Goal: Task Accomplishment & Management: Manage account settings

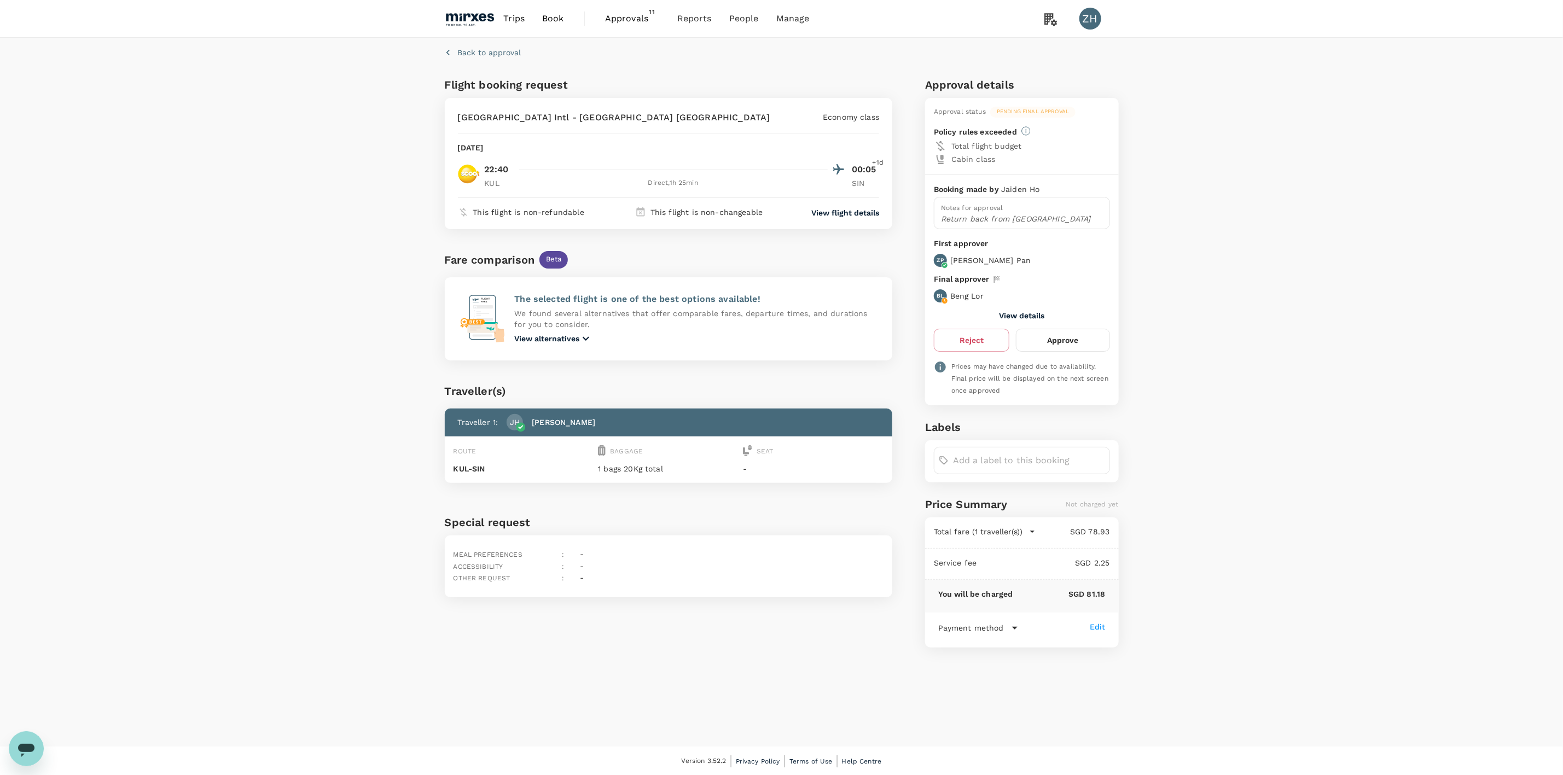
click at [646, 22] on span "Approvals" at bounding box center [632, 18] width 55 height 13
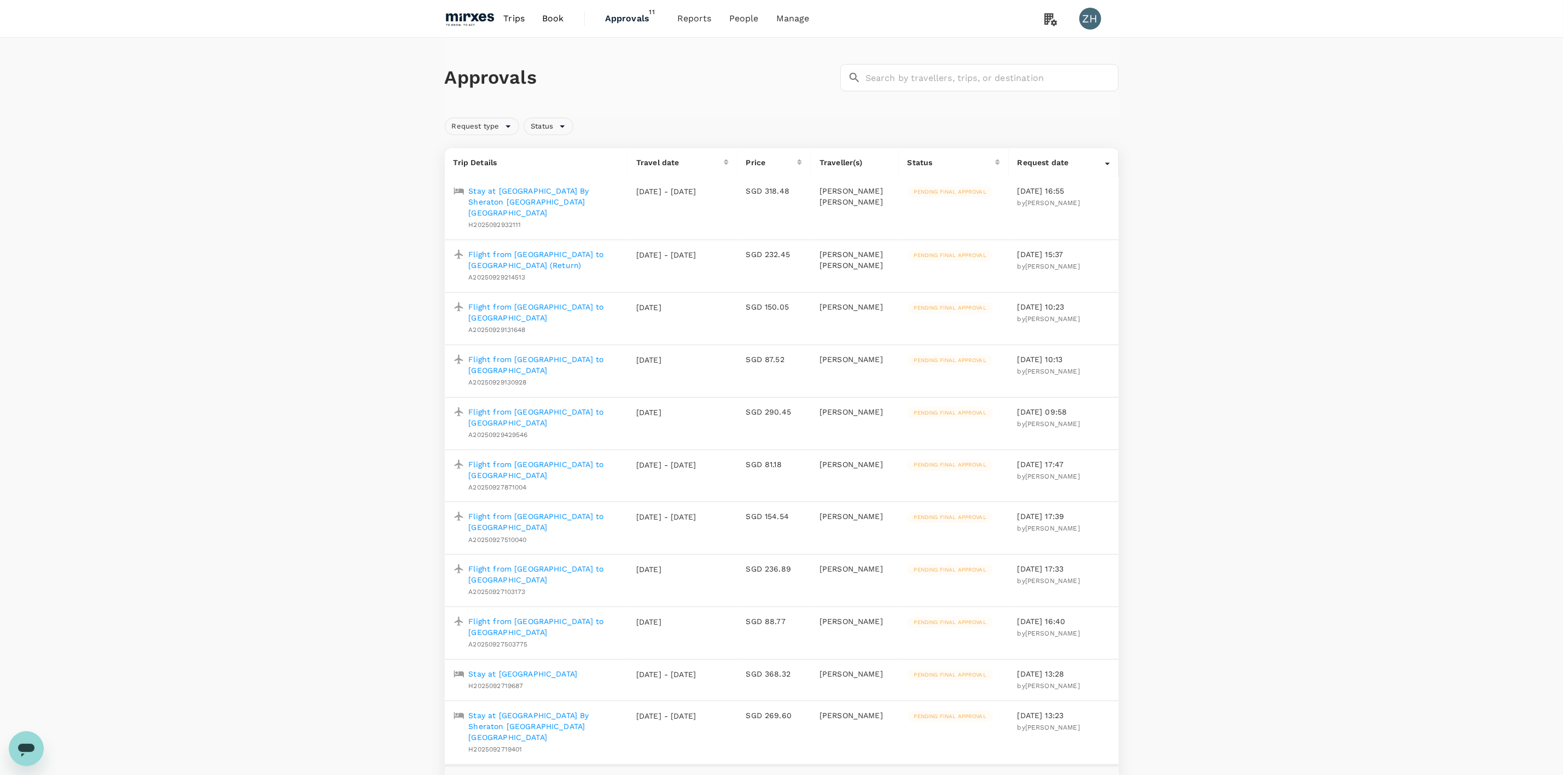
click at [544, 710] on p "Stay at [GEOGRAPHIC_DATA] By Sheraton [GEOGRAPHIC_DATA] [GEOGRAPHIC_DATA]" at bounding box center [544, 726] width 150 height 33
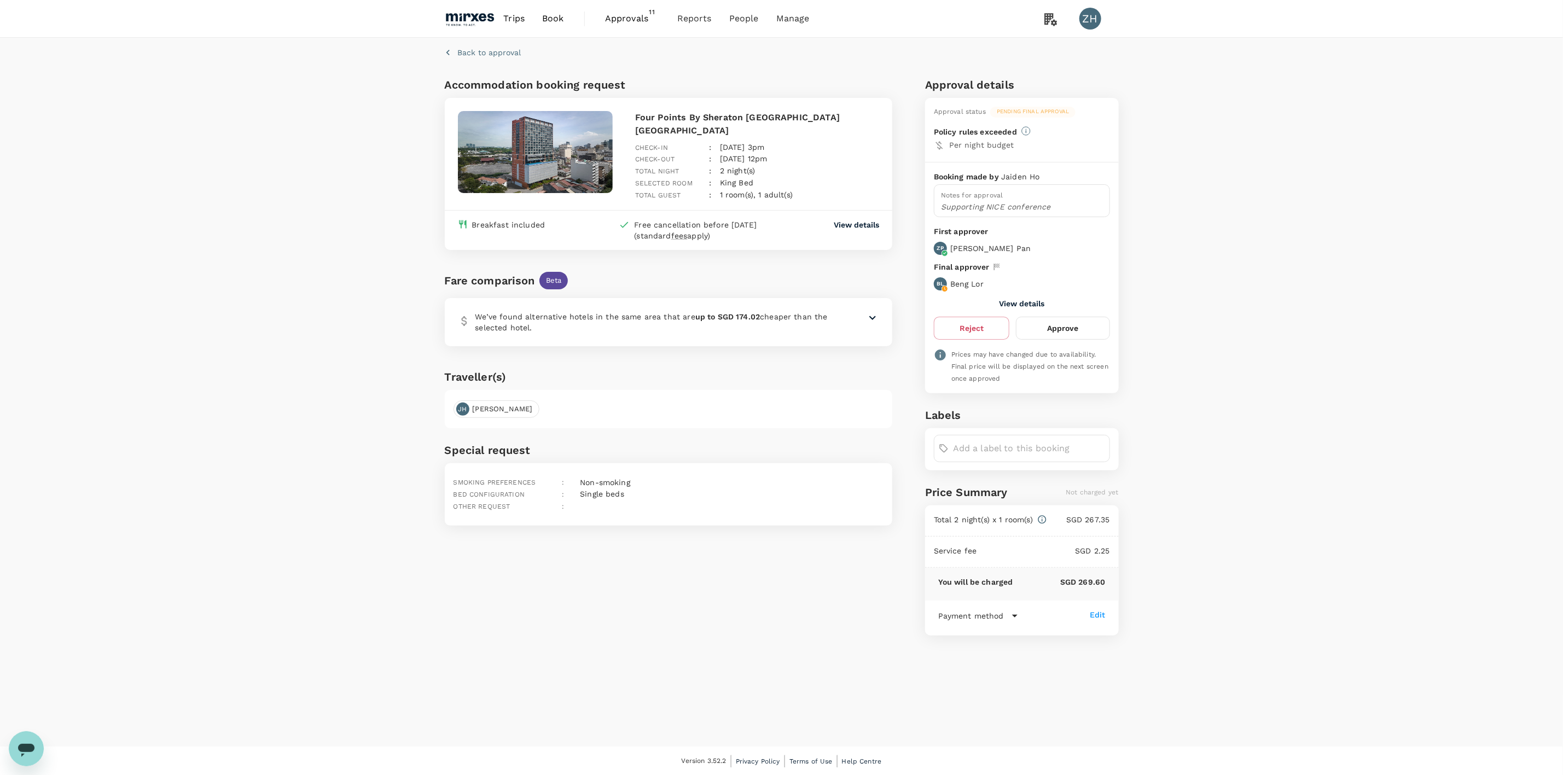
click at [1033, 302] on button "View details" at bounding box center [1021, 303] width 45 height 9
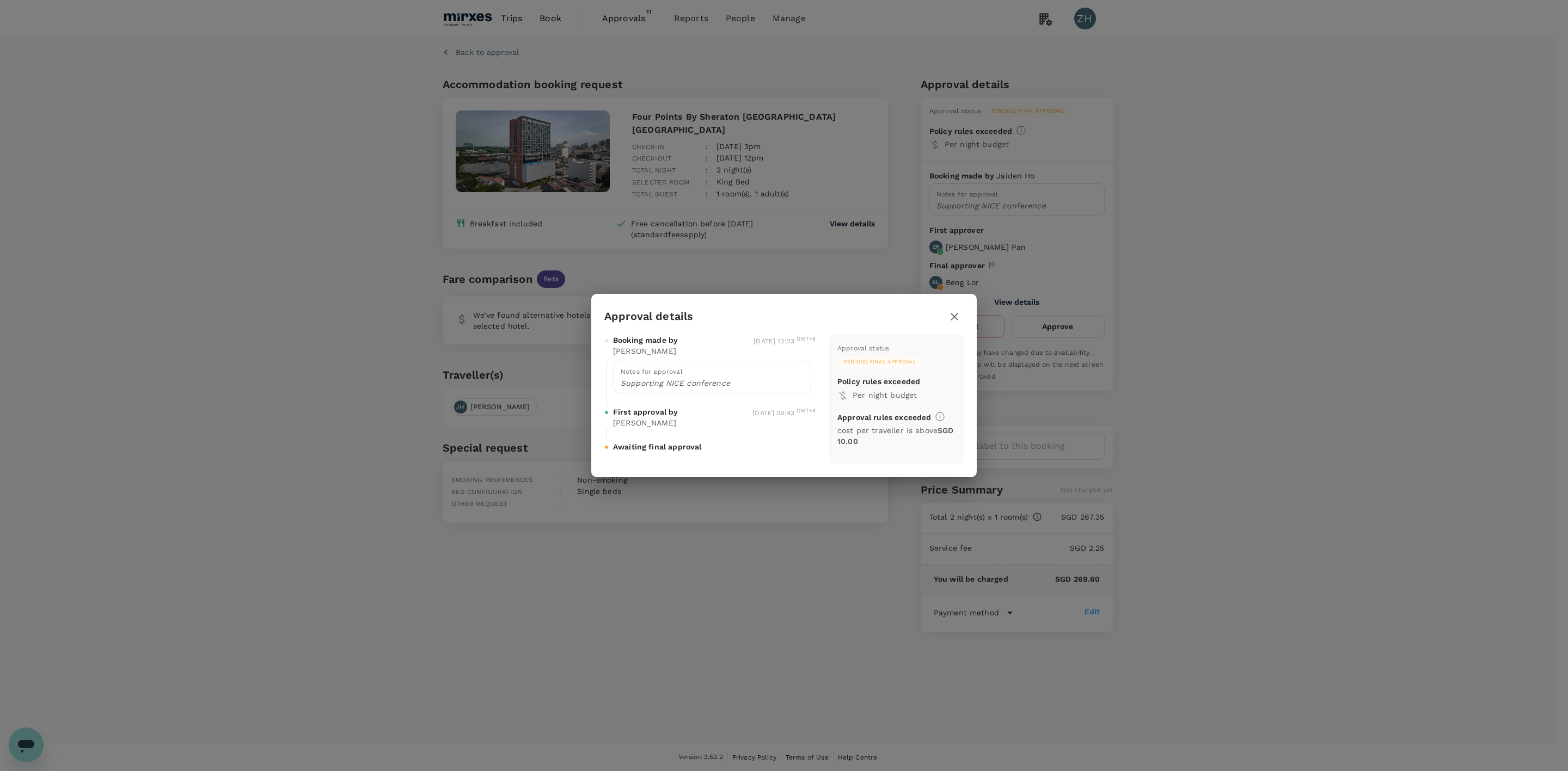
click at [950, 315] on icon "button" at bounding box center [954, 316] width 13 height 13
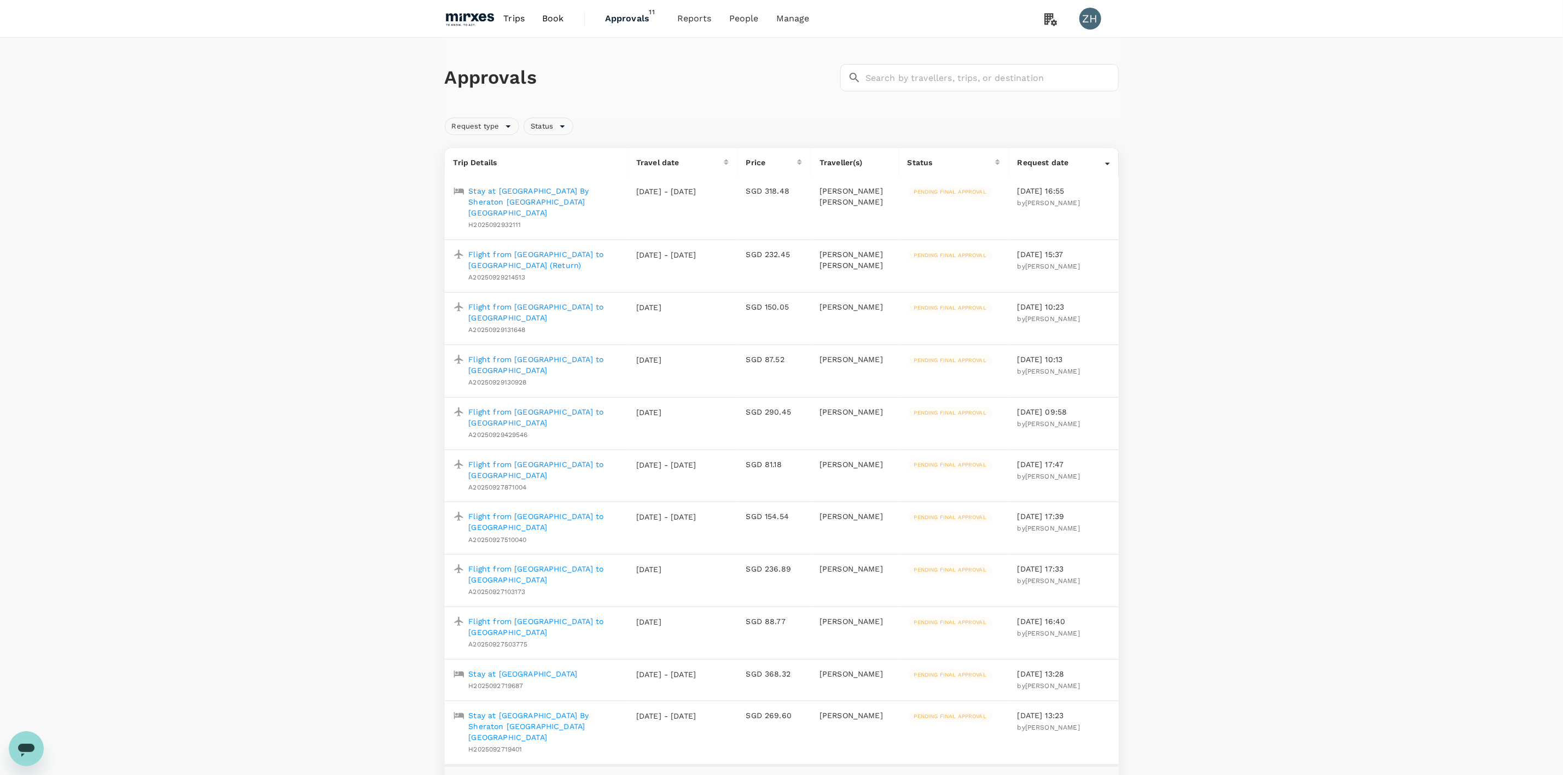
click at [263, 373] on div "Approvals ​ ​ Request type Status Trip Details Travel date Price Traveller(s) S…" at bounding box center [781, 767] width 1563 height 1458
click at [781, 57] on span "Payment methods" at bounding box center [800, 60] width 79 height 13
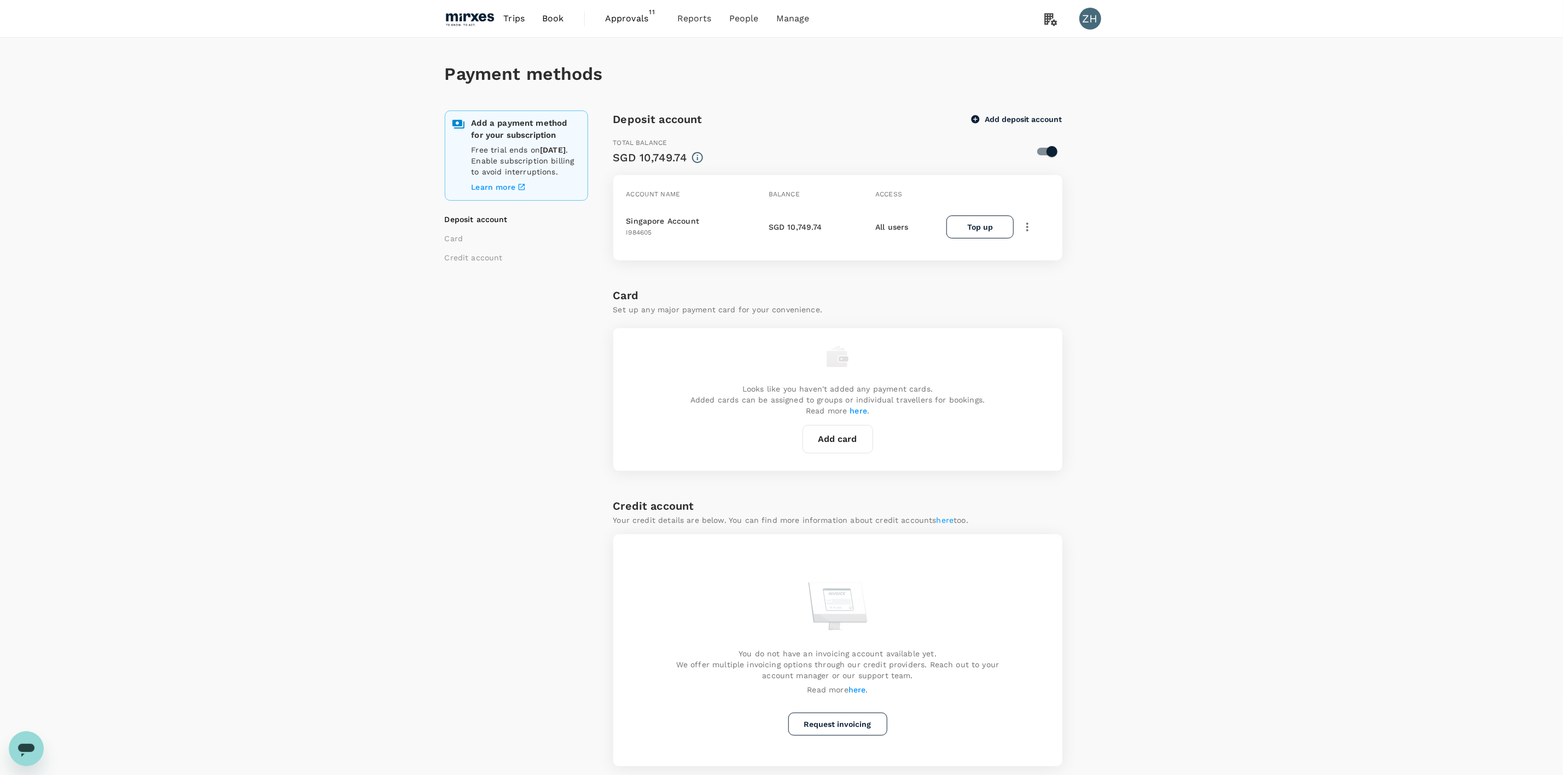
click at [644, 16] on span "Approvals" at bounding box center [632, 18] width 55 height 13
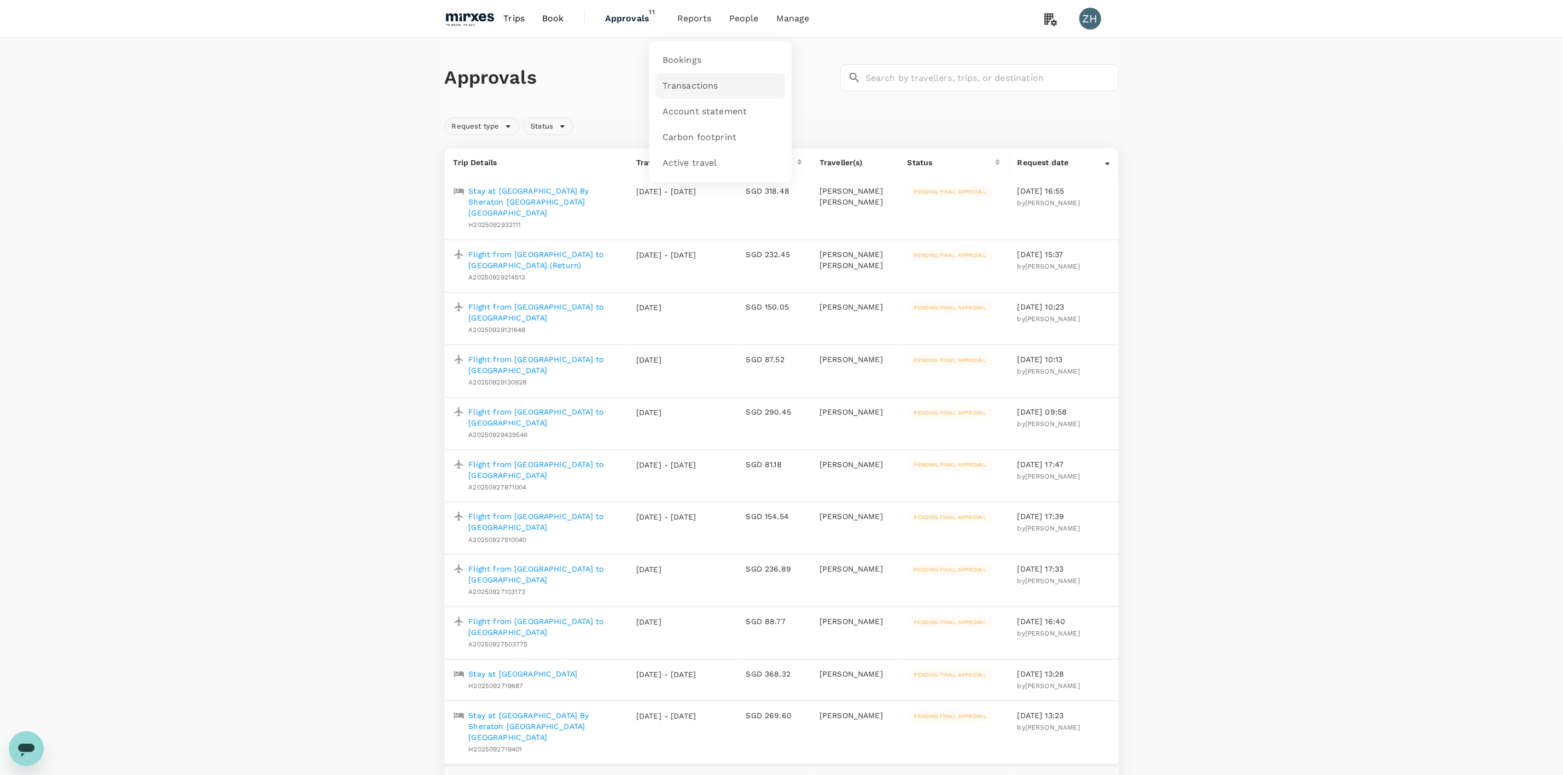
click at [698, 85] on span "Transactions" at bounding box center [691, 86] width 56 height 13
